Goal: Navigation & Orientation: Find specific page/section

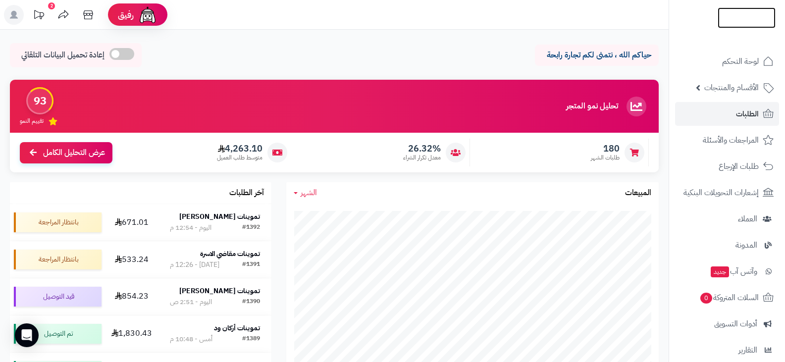
click at [740, 16] on img at bounding box center [747, 24] width 58 height 21
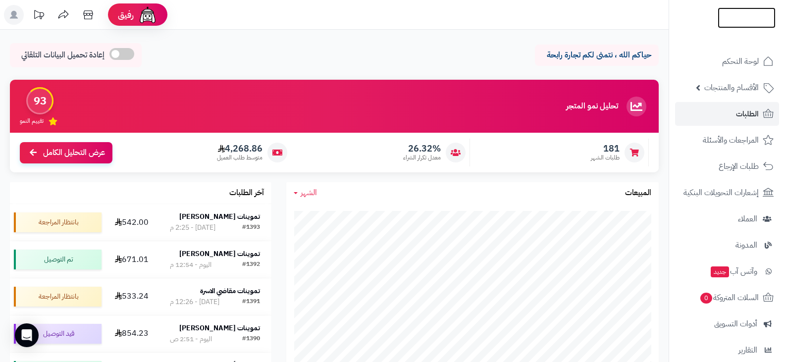
click at [731, 28] on img at bounding box center [747, 38] width 58 height 21
click at [723, 26] on img at bounding box center [747, 36] width 58 height 21
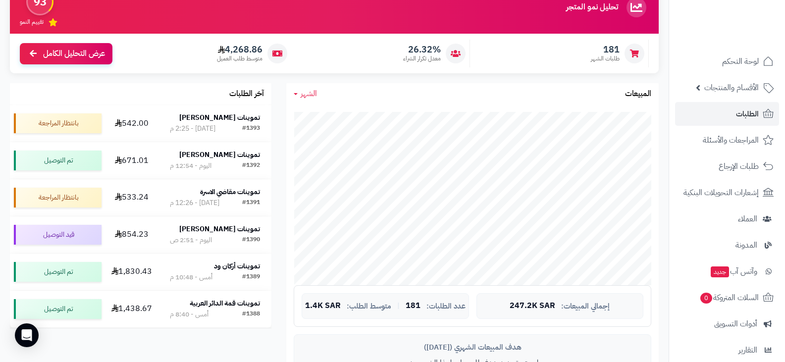
scroll to position [50, 0]
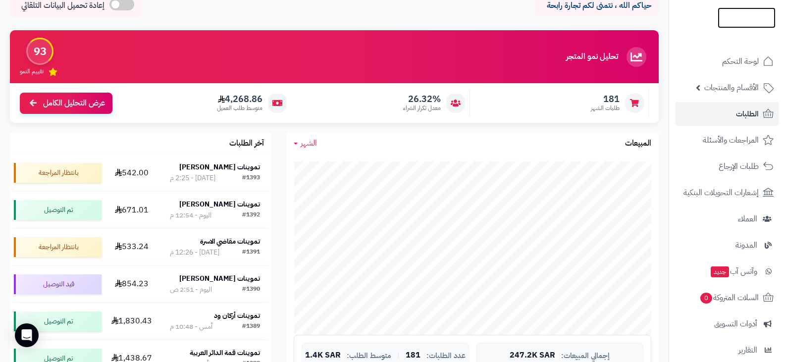
click at [736, 27] on img at bounding box center [747, 37] width 58 height 21
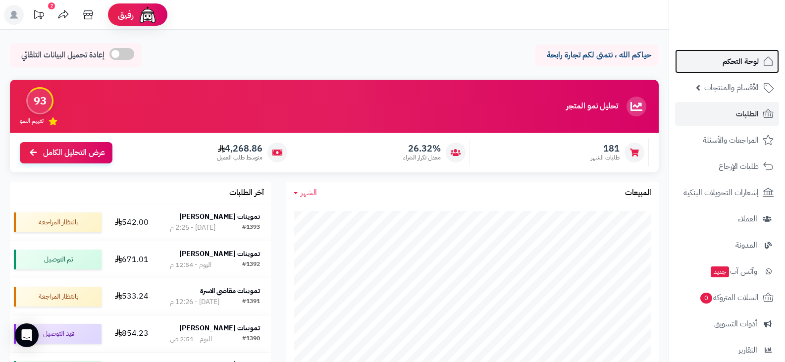
click at [739, 65] on span "لوحة التحكم" at bounding box center [741, 61] width 36 height 14
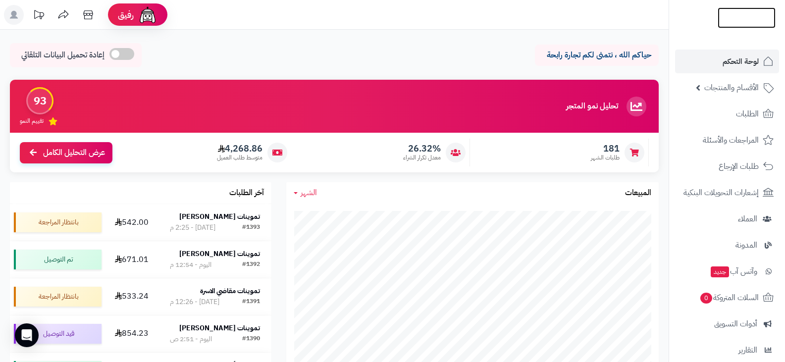
click at [727, 28] on img at bounding box center [747, 38] width 58 height 21
click at [739, 28] on img at bounding box center [747, 38] width 58 height 21
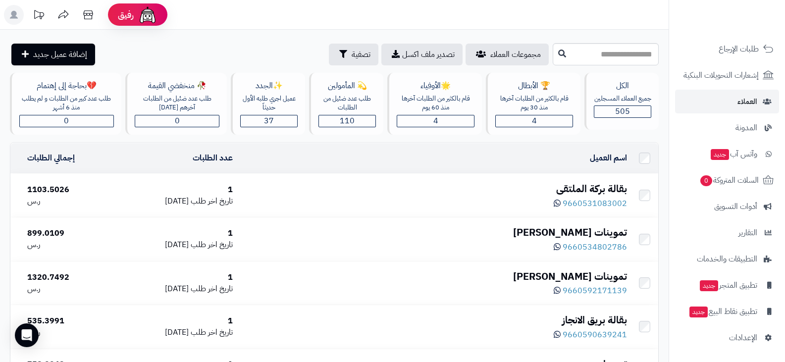
scroll to position [149, 0]
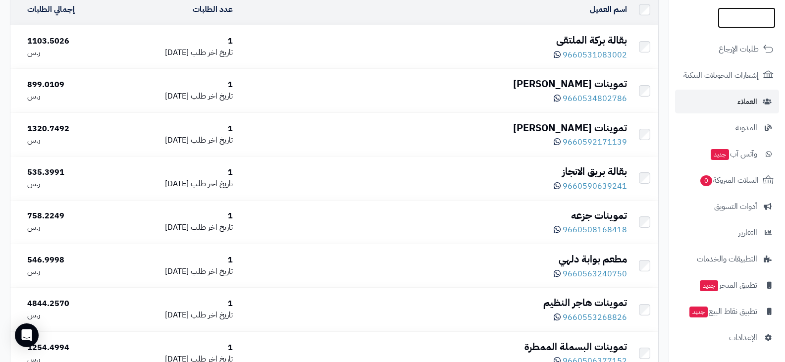
click at [731, 23] on img at bounding box center [747, 33] width 58 height 21
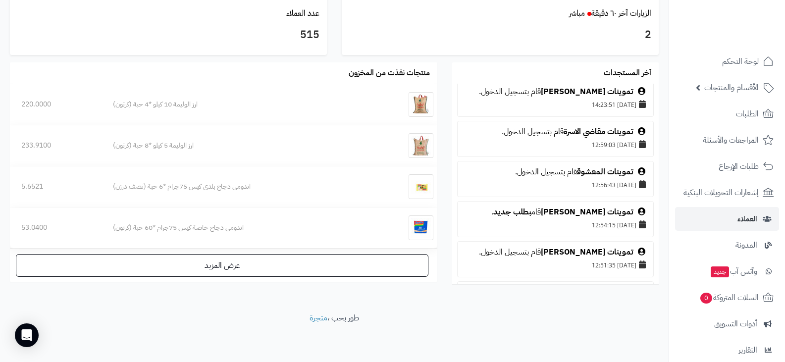
scroll to position [555, 0]
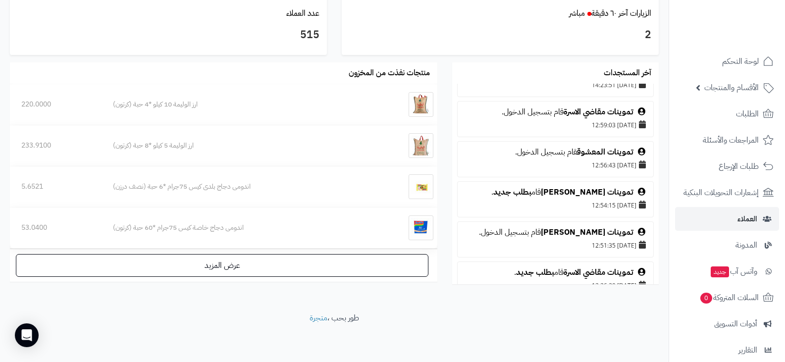
click at [460, 281] on ul "تموينات انفال حمد سفياني قام بتسجيل الدخول. 17/09/2025 14:42:06 قام تموينات علي…" at bounding box center [555, 184] width 207 height 201
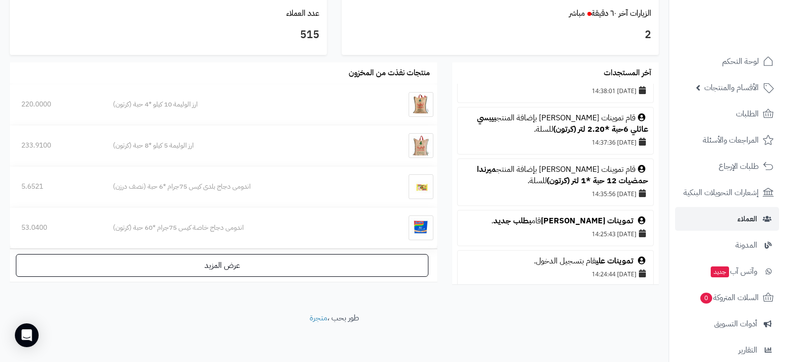
scroll to position [307, 0]
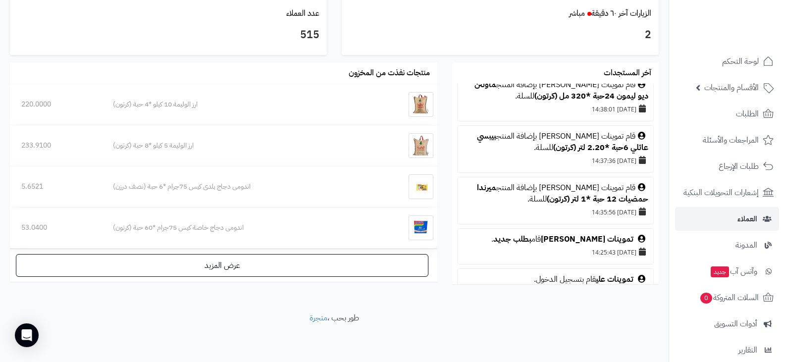
drag, startPoint x: 469, startPoint y: 138, endPoint x: 469, endPoint y: 129, distance: 8.9
click at [469, 129] on li "قام تموينات علي بإضافة المنتج بيبسي عائلي 6حبة *2.20 لتر (كرتون) للسلة. 17/09/2…" at bounding box center [555, 149] width 197 height 48
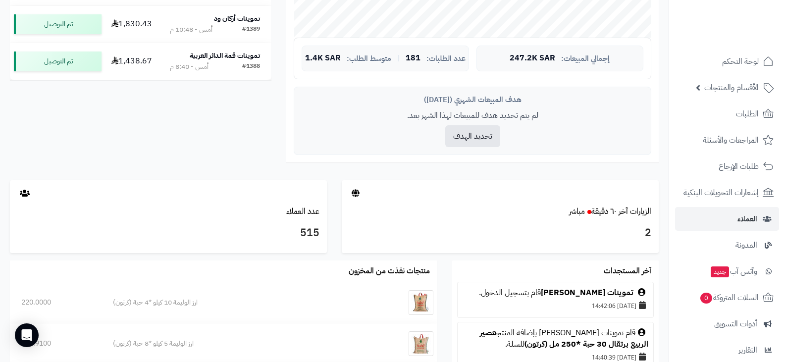
scroll to position [99, 0]
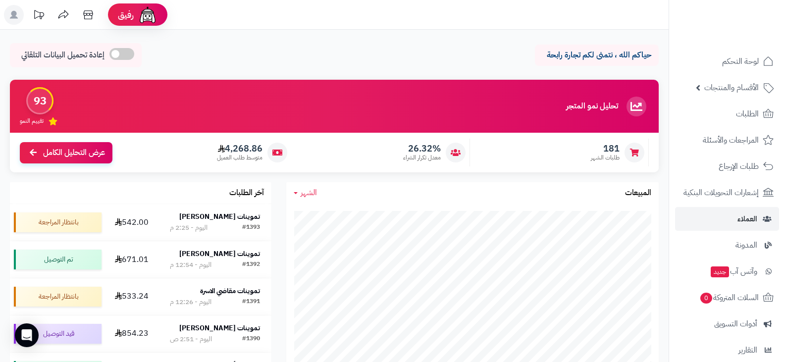
scroll to position [99, 0]
